Goal: Information Seeking & Learning: Learn about a topic

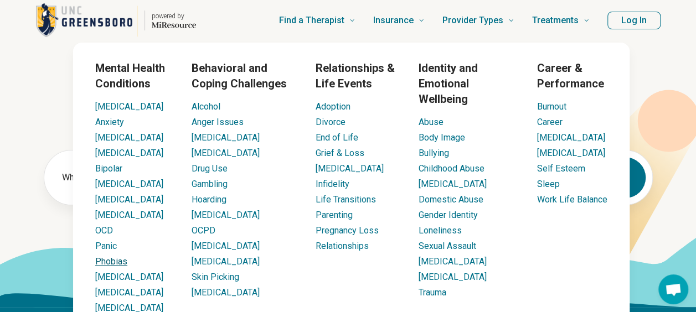
scroll to position [55, 0]
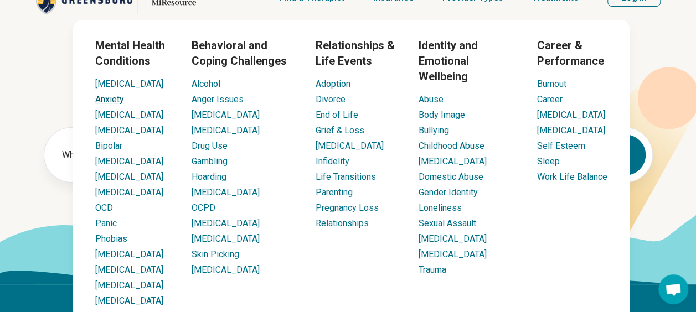
click at [120, 104] on link "Anxiety" at bounding box center [109, 99] width 29 height 11
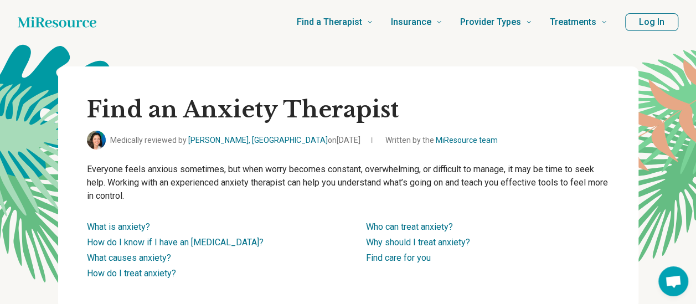
click at [582, 252] on li "Find care for you" at bounding box center [488, 257] width 244 height 13
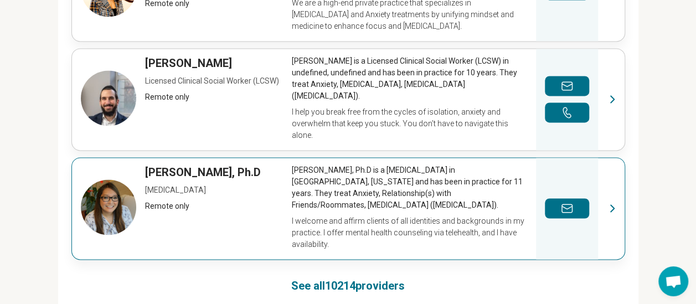
scroll to position [941, 0]
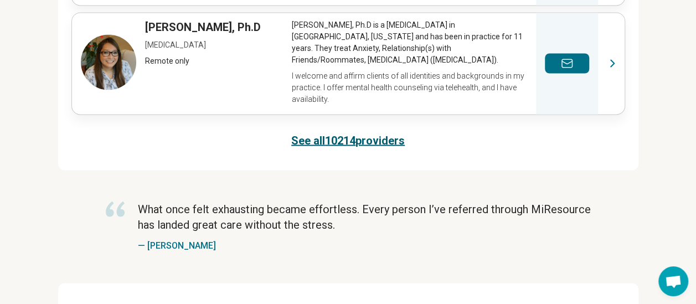
click at [379, 132] on link "See all 10214 providers" at bounding box center [348, 140] width 114 height 16
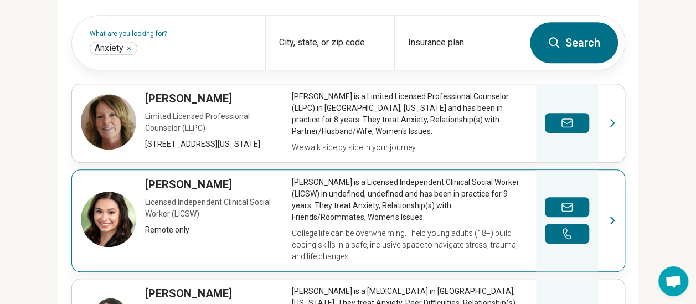
scroll to position [338, 0]
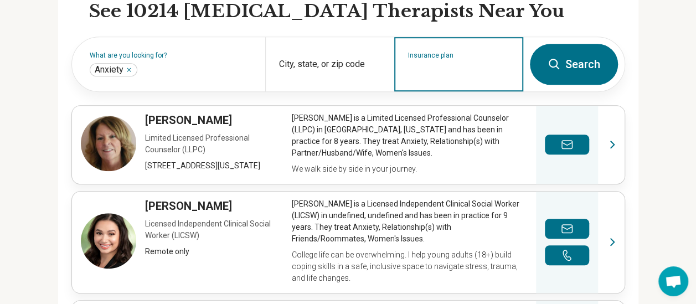
click at [473, 65] on input "Insurance plan" at bounding box center [459, 71] width 102 height 13
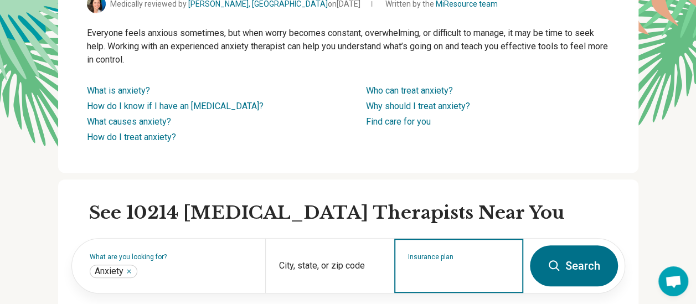
scroll to position [222, 0]
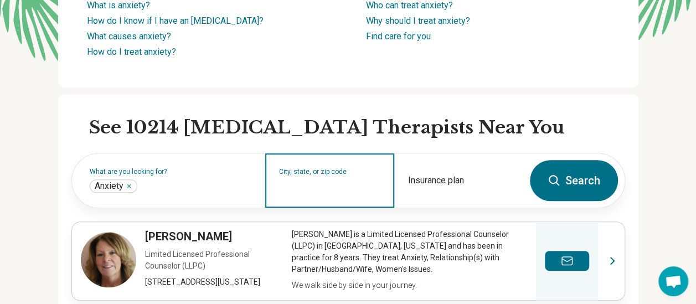
click at [367, 184] on input "City, state, or zip code" at bounding box center [330, 187] width 102 height 13
click at [336, 193] on input "City, state, or zip code" at bounding box center [330, 187] width 102 height 13
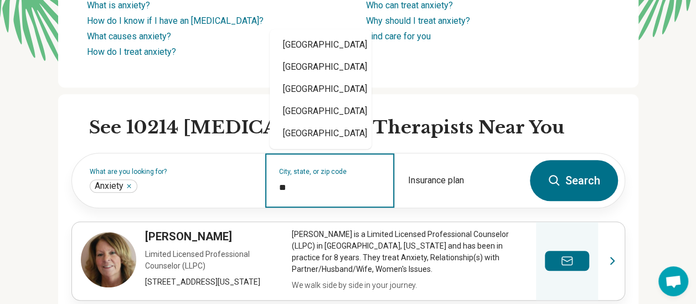
type input "*"
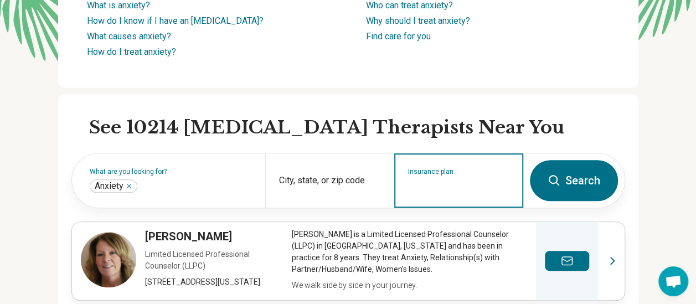
click at [467, 188] on input "Insurance plan" at bounding box center [459, 187] width 102 height 13
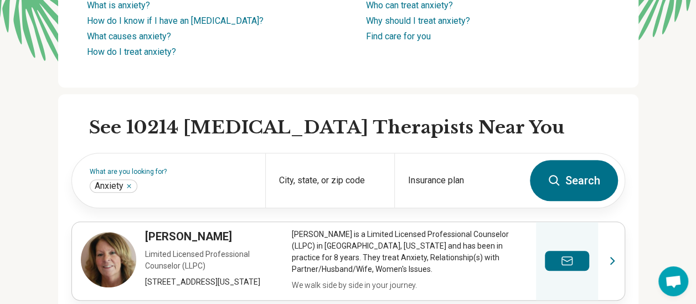
click at [590, 175] on button "Search" at bounding box center [574, 180] width 88 height 41
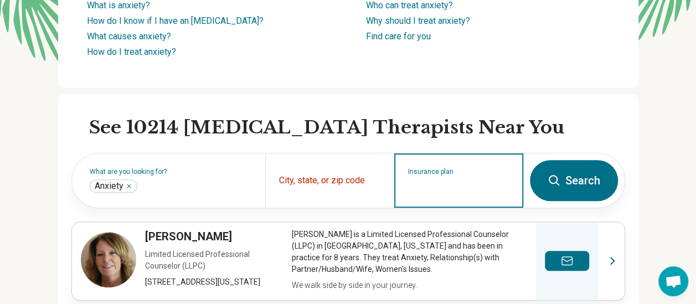
click at [498, 185] on input "Insurance plan" at bounding box center [459, 187] width 102 height 13
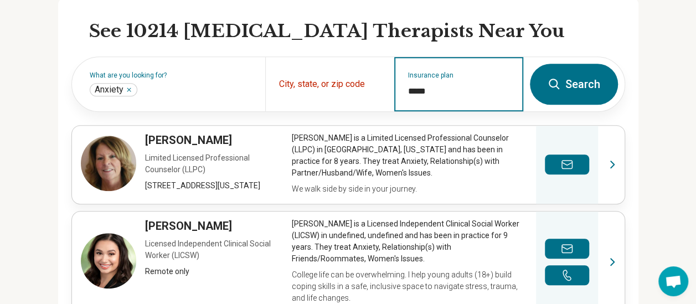
scroll to position [332, 0]
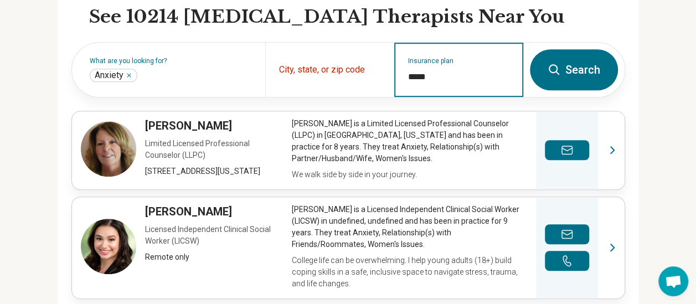
type input "*****"
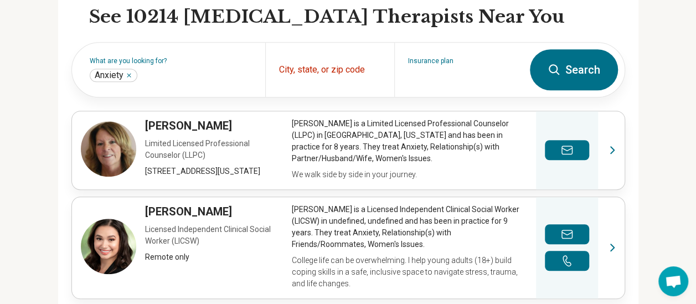
click at [575, 82] on button "Search" at bounding box center [574, 69] width 88 height 41
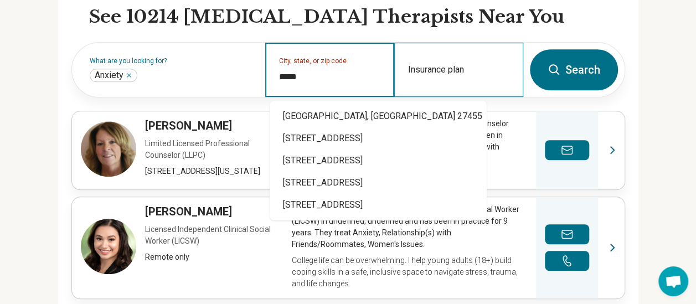
type input "*****"
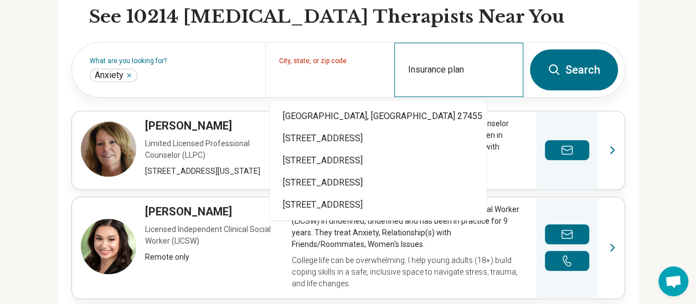
click at [450, 63] on div "Insurance plan" at bounding box center [458, 70] width 129 height 54
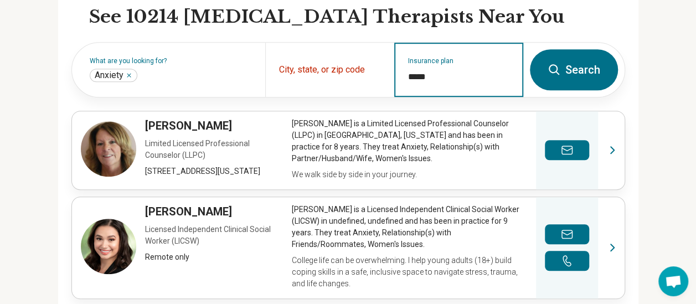
type input "*****"
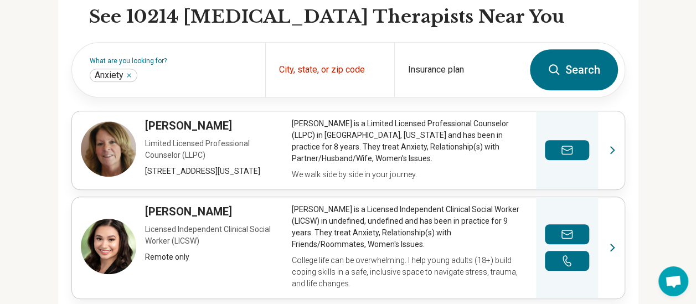
click at [575, 71] on button "Search" at bounding box center [574, 69] width 88 height 41
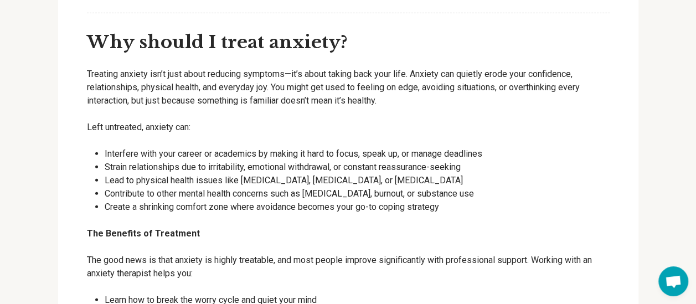
scroll to position [3433, 0]
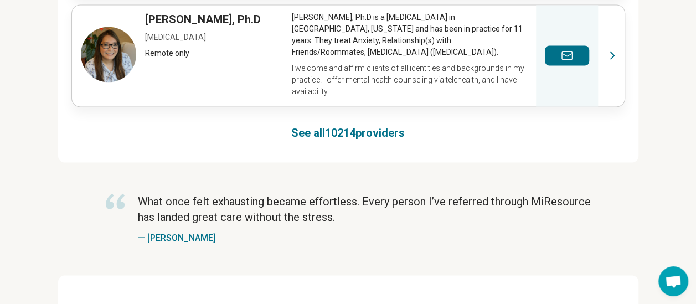
scroll to position [941, 0]
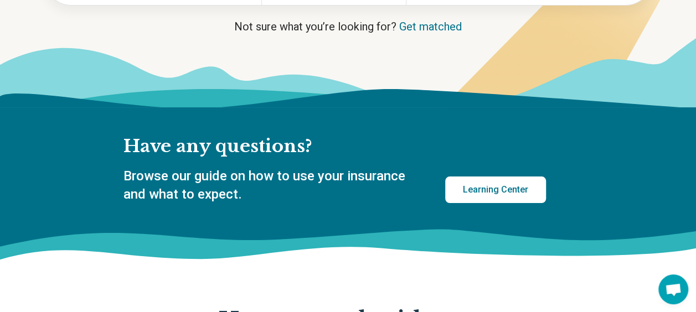
scroll to position [55, 0]
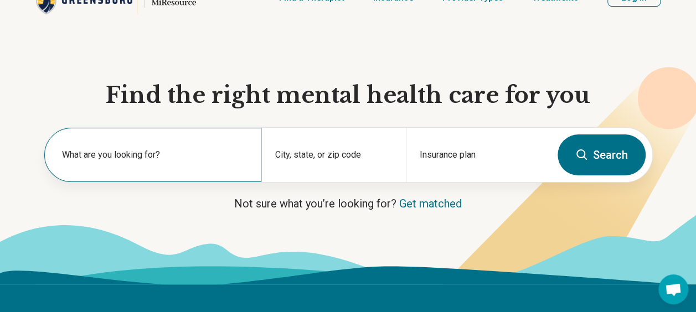
click at [209, 159] on label "What are you looking for?" at bounding box center [155, 154] width 186 height 13
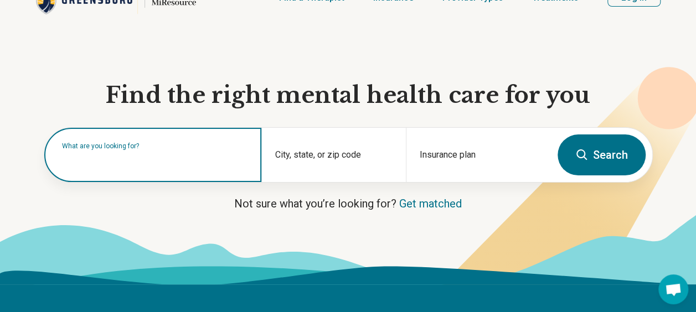
click at [196, 167] on input "text" at bounding box center [155, 160] width 186 height 13
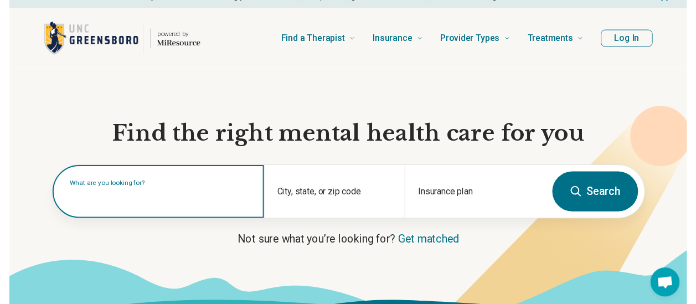
scroll to position [0, 0]
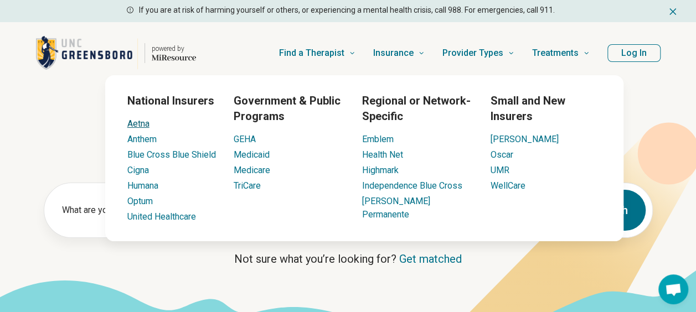
click at [146, 121] on link "Aetna" at bounding box center [138, 124] width 22 height 11
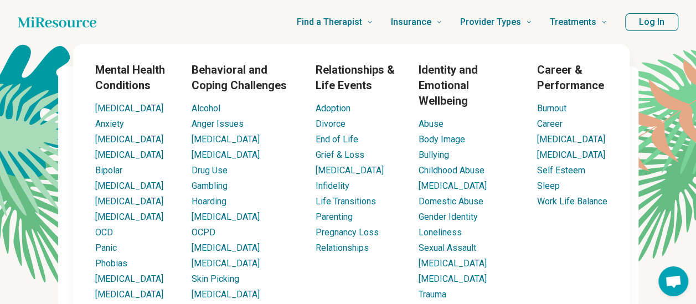
scroll to position [55, 0]
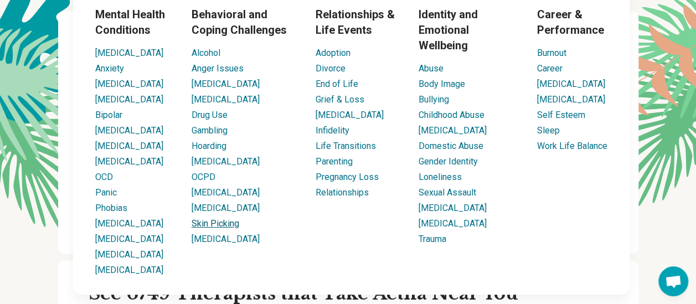
click at [227, 229] on link "Skin Picking" at bounding box center [216, 223] width 48 height 11
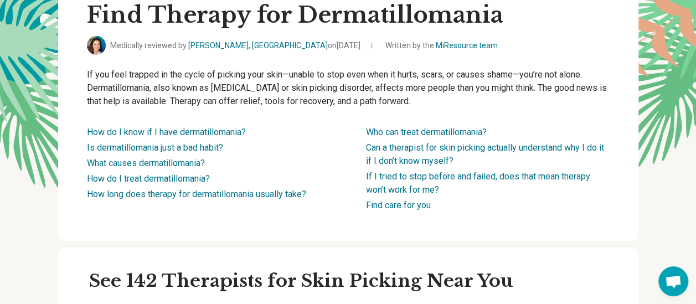
scroll to position [111, 0]
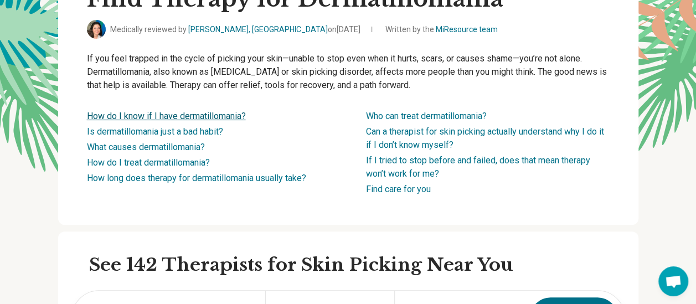
click at [246, 115] on link "How do I know if I have dermatillomania?" at bounding box center [166, 116] width 159 height 11
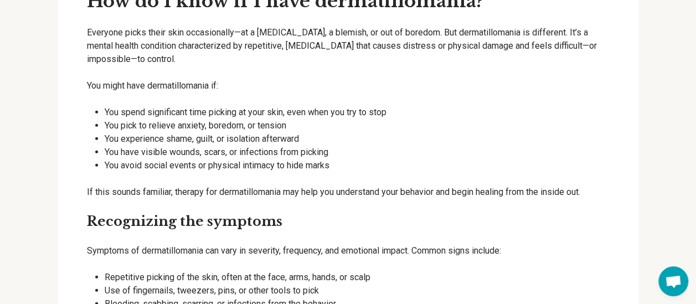
scroll to position [1194, 0]
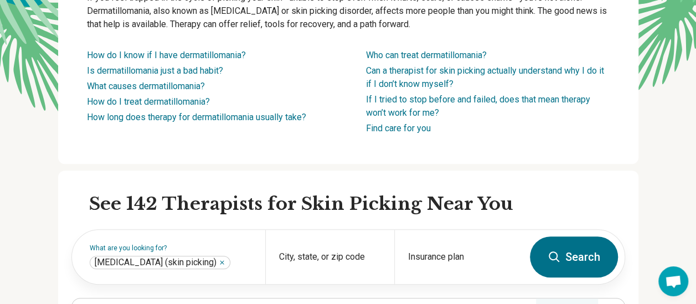
scroll to position [111, 0]
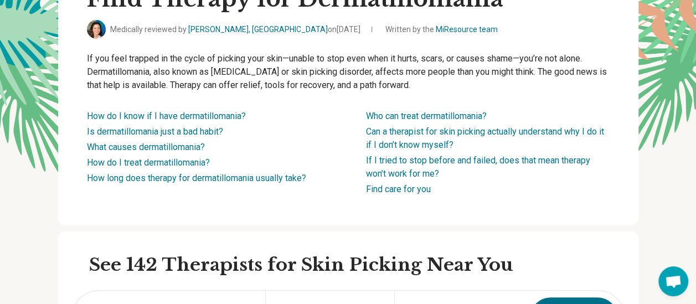
click at [222, 126] on li "Is dermatillomania just a bad habit?" at bounding box center [209, 131] width 244 height 13
click at [223, 133] on link "Is dermatillomania just a bad habit?" at bounding box center [155, 131] width 136 height 11
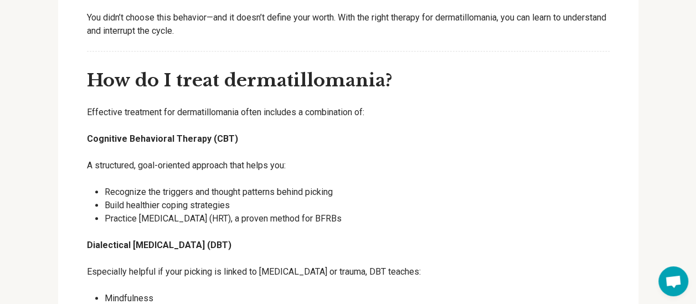
scroll to position [2410, 0]
